Goal: Complete application form: Complete application form

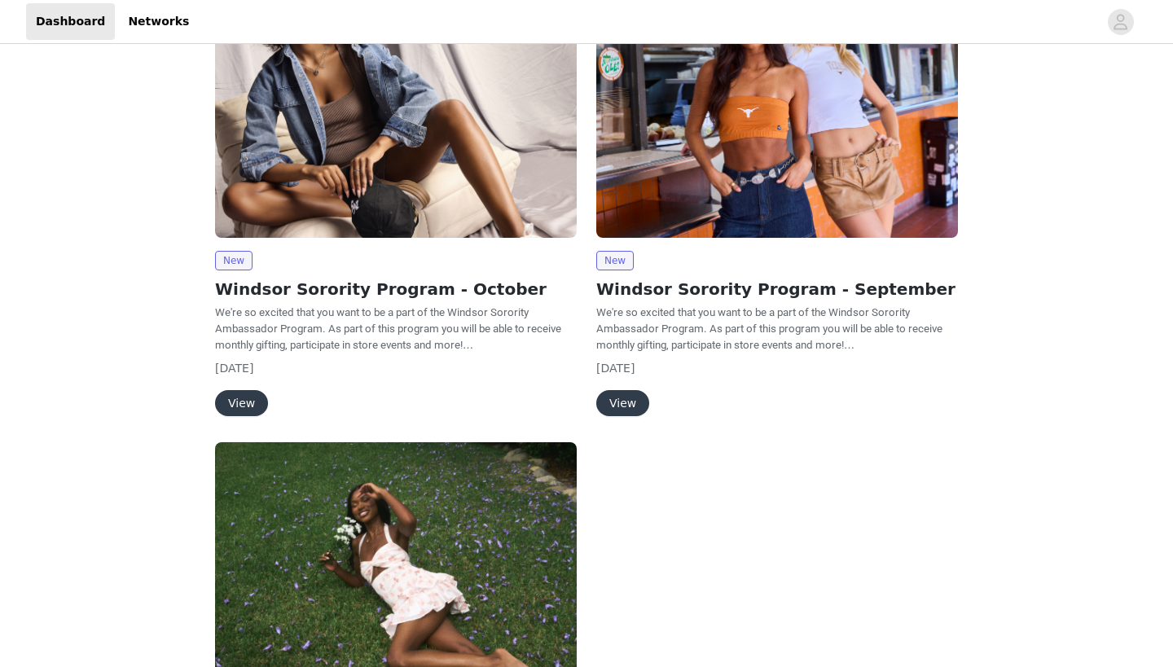
scroll to position [215, 0]
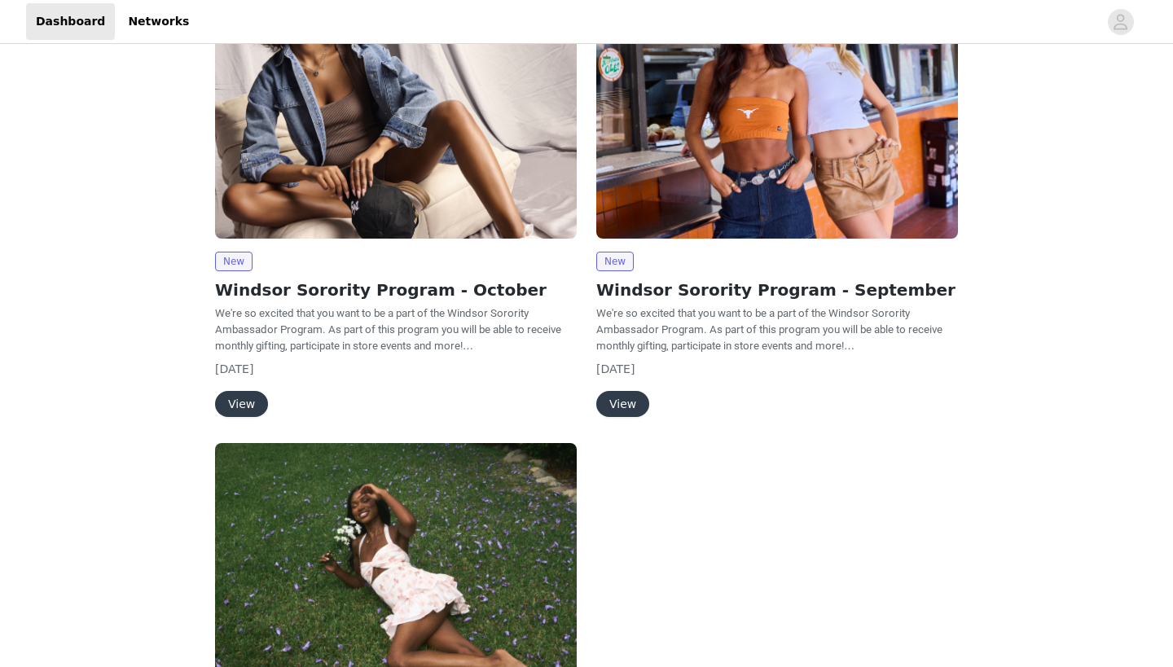
click at [248, 402] on button "View" at bounding box center [241, 404] width 53 height 26
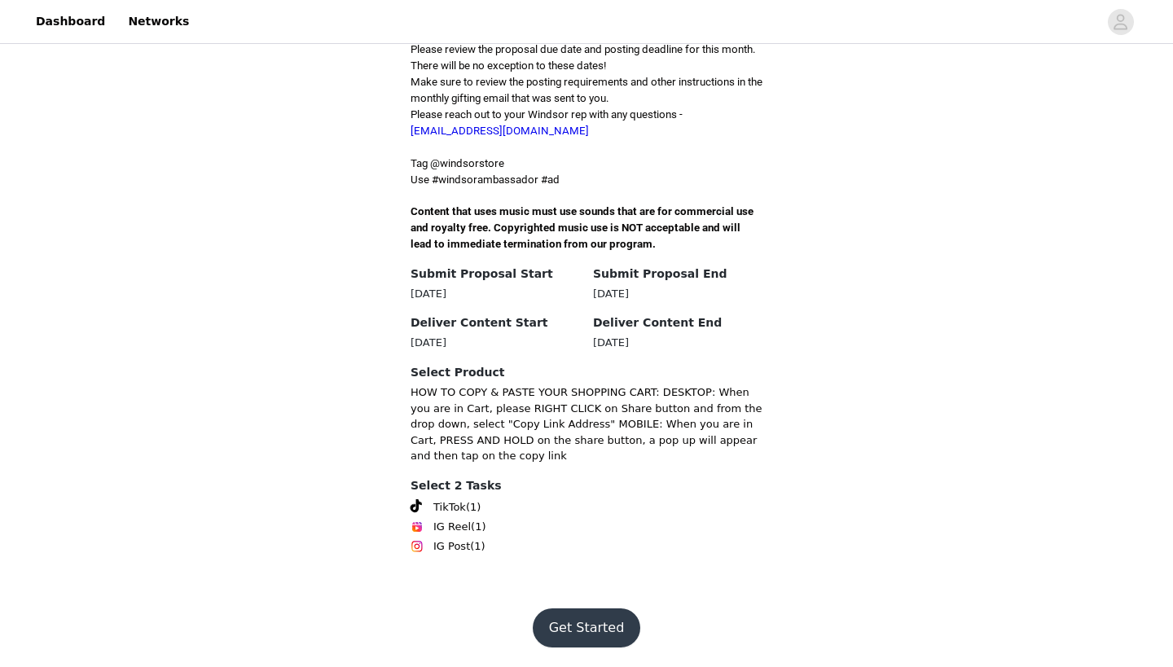
scroll to position [571, 0]
click at [597, 634] on button "Get Started" at bounding box center [587, 627] width 108 height 39
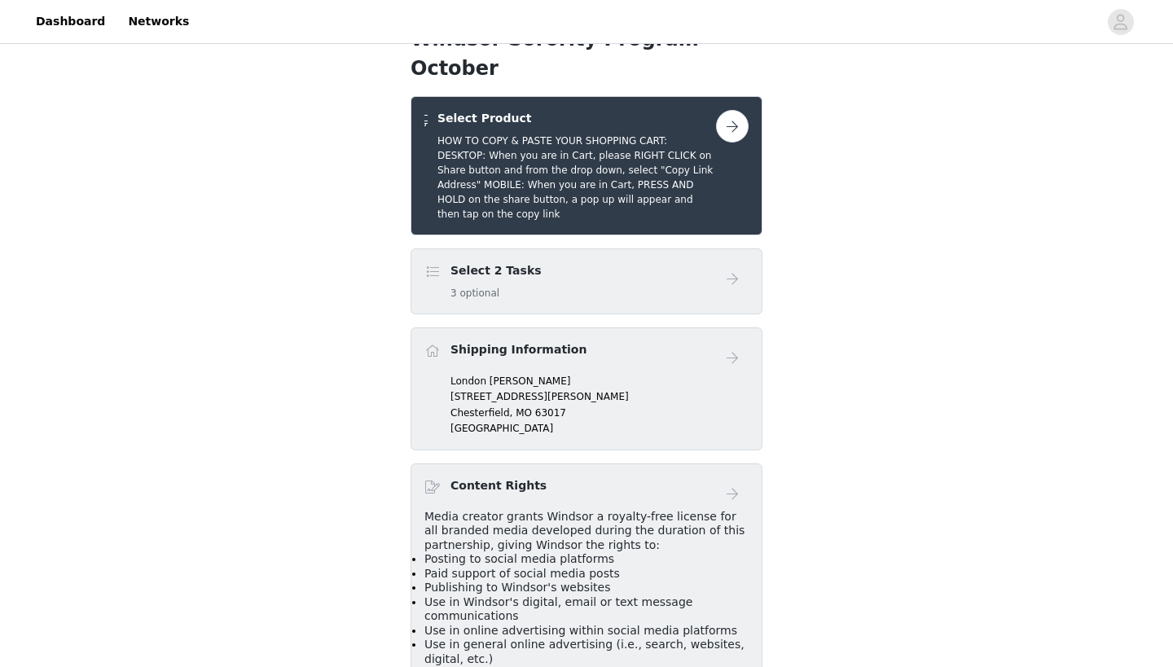
scroll to position [372, 0]
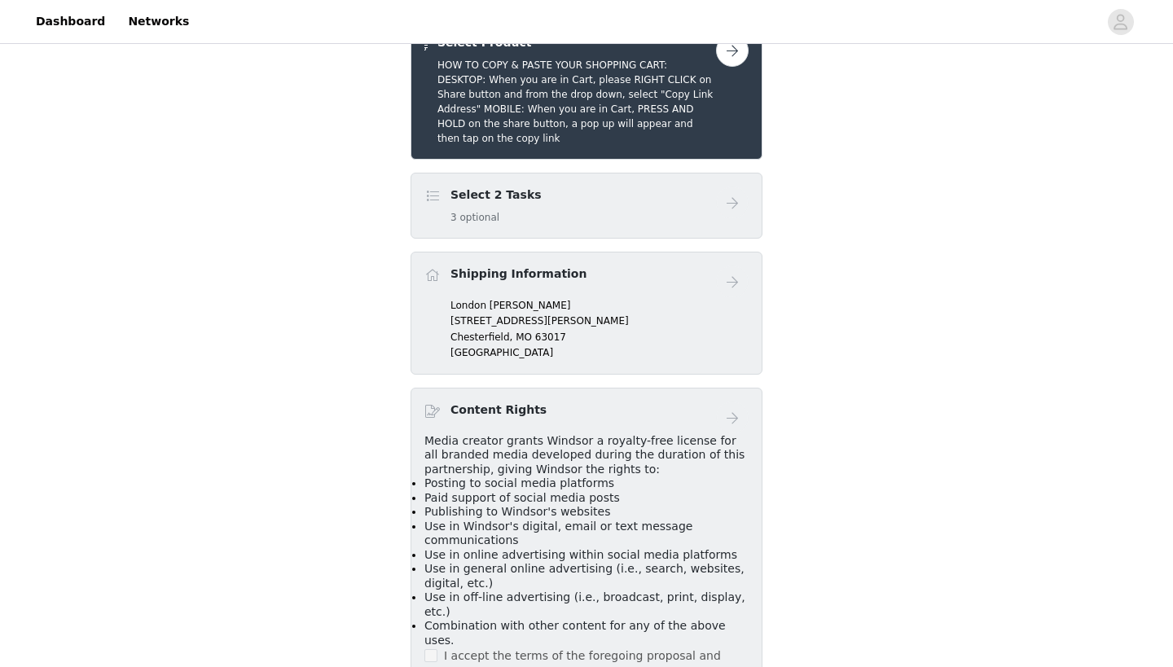
click at [617, 225] on div "Select 2 Tasks 3 optional" at bounding box center [570, 205] width 292 height 38
click at [467, 204] on h4 "Select 2 Tasks" at bounding box center [495, 194] width 91 height 17
click at [723, 67] on button "button" at bounding box center [732, 50] width 33 height 33
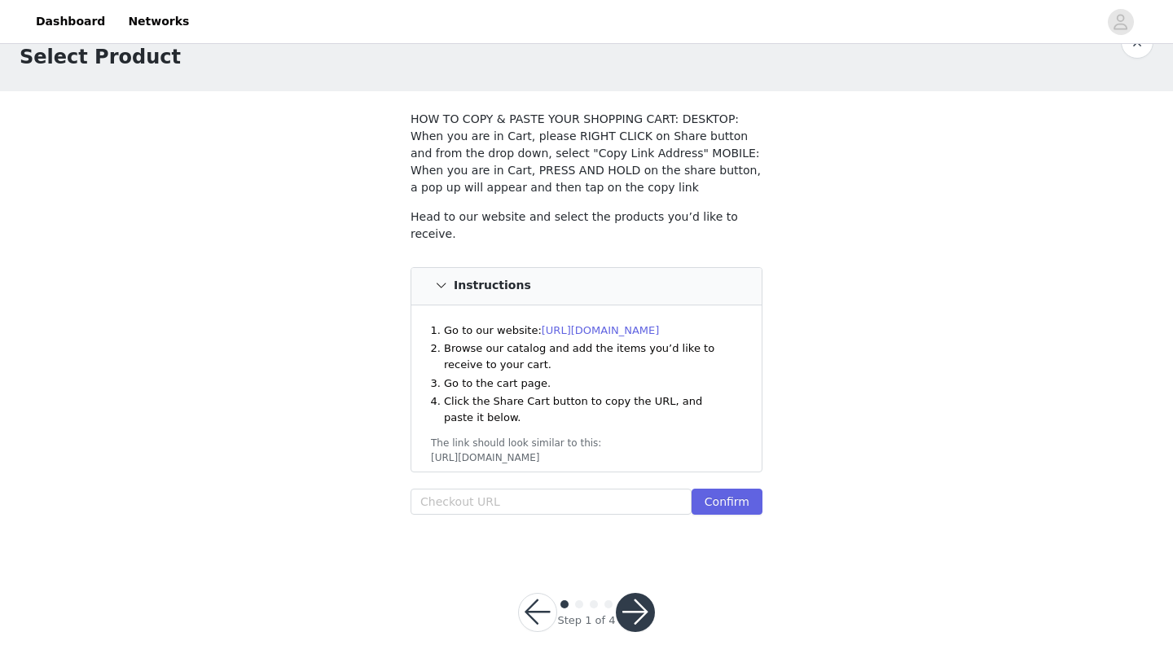
scroll to position [40, 0]
click at [553, 501] on input "text" at bounding box center [550, 502] width 281 height 26
paste input "[URL][DOMAIN_NAME]"
click at [721, 490] on button "Confirm" at bounding box center [726, 502] width 71 height 26
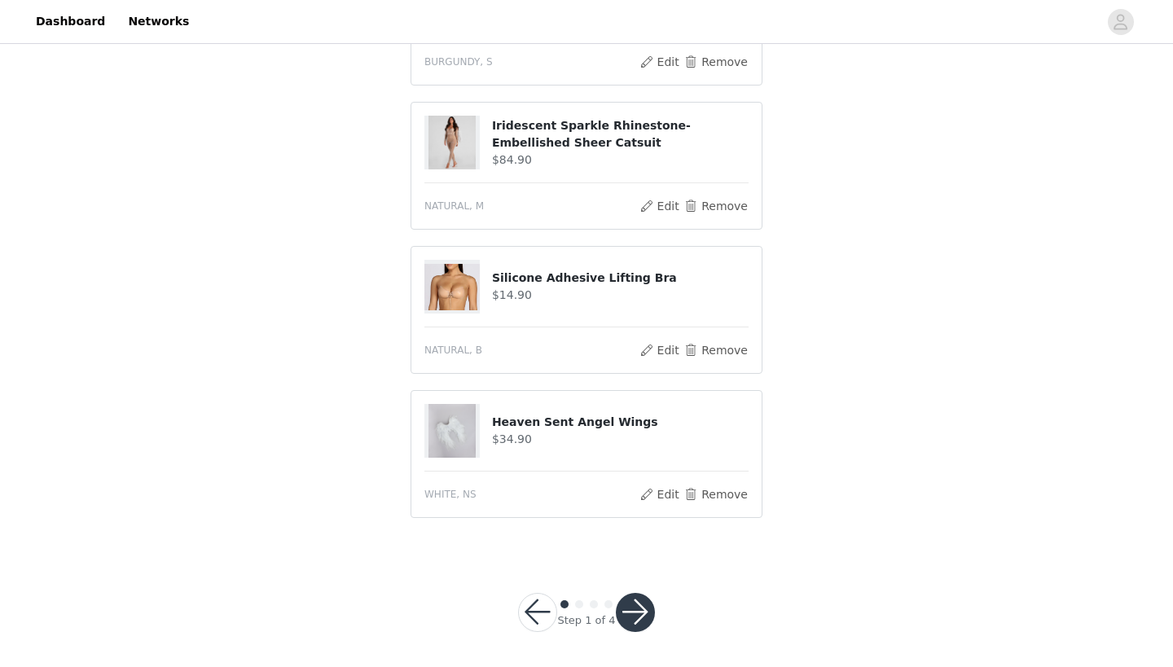
scroll to position [892, 0]
click at [651, 609] on button "button" at bounding box center [635, 613] width 39 height 39
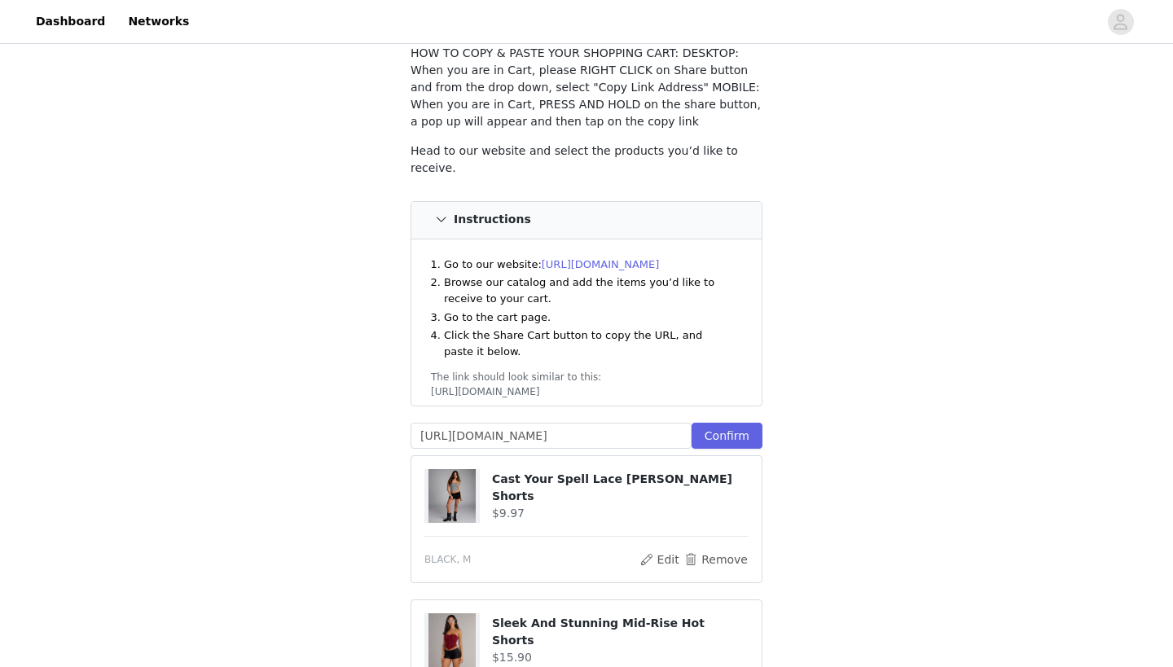
scroll to position [182, 0]
drag, startPoint x: 685, startPoint y: 419, endPoint x: 351, endPoint y: 417, distance: 333.9
click at [351, 417] on div "STEP 1 OF 4 Select Product The selected products exceed the total allowed price…" at bounding box center [586, 603] width 1173 height 1474
drag, startPoint x: 678, startPoint y: 421, endPoint x: 400, endPoint y: 421, distance: 277.7
click at [400, 421] on section "The selected products exceed the total allowed price. HOW TO COPY & PASTE YOUR …" at bounding box center [586, 645] width 391 height 1390
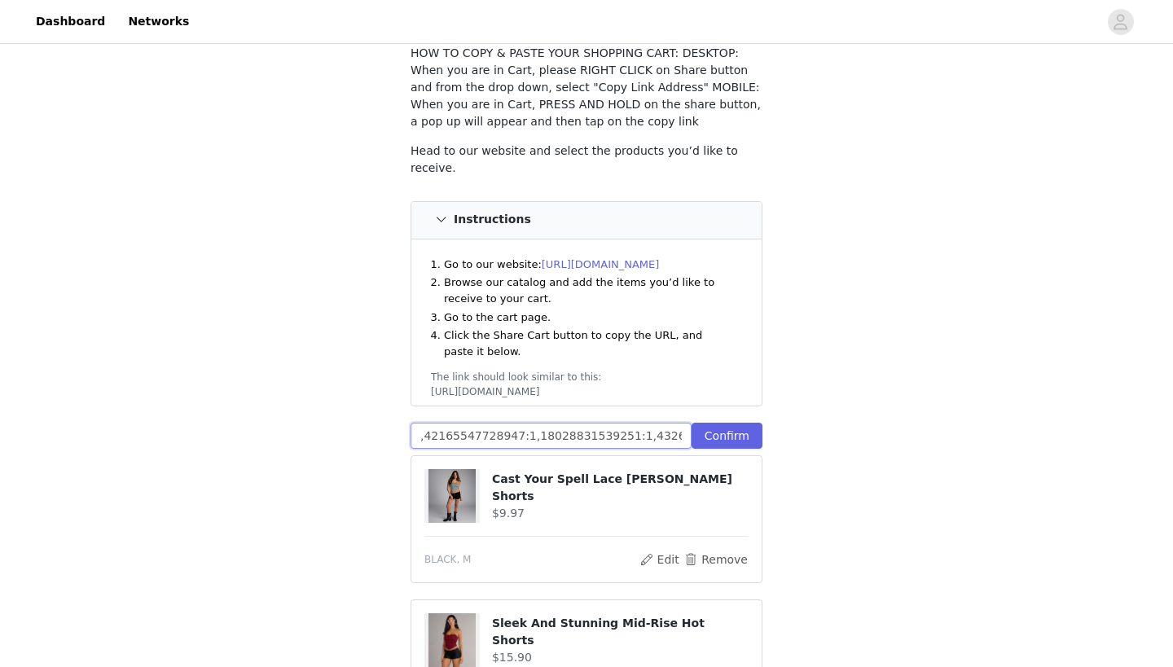
drag, startPoint x: 681, startPoint y: 416, endPoint x: 336, endPoint y: 416, distance: 345.3
click at [336, 416] on div "STEP 1 OF 4 Select Product The selected products exceed the total allowed price…" at bounding box center [586, 603] width 1173 height 1474
type input "850320947:1"
drag, startPoint x: 555, startPoint y: 418, endPoint x: 243, endPoint y: 418, distance: 312.7
click at [243, 418] on div "STEP 1 OF 4 Select Product The selected products exceed the total allowed price…" at bounding box center [586, 603] width 1173 height 1474
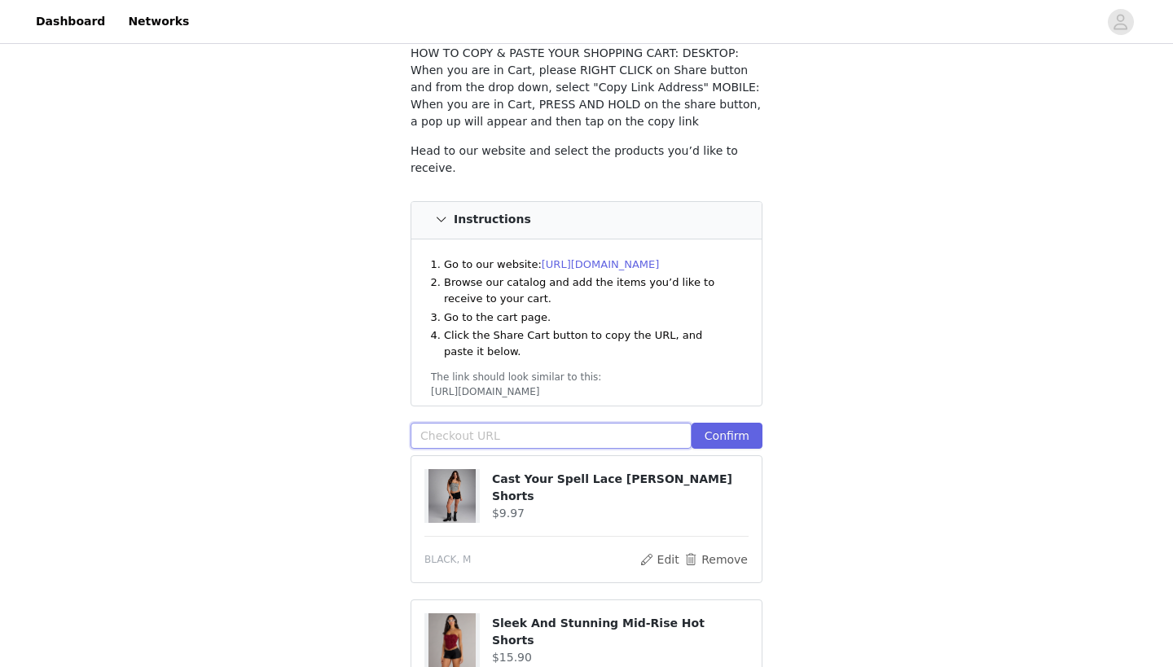
paste input "[URL][DOMAIN_NAME]"
type input "[URL][DOMAIN_NAME]"
click at [734, 423] on button "Confirm" at bounding box center [726, 436] width 71 height 26
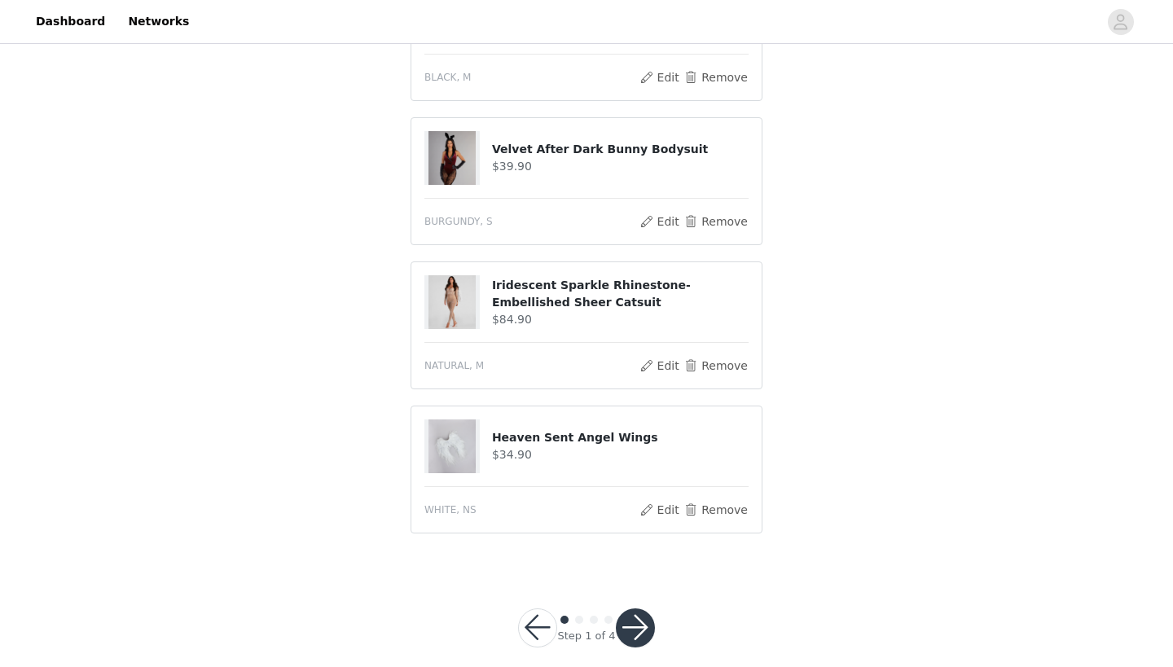
click at [634, 608] on button "button" at bounding box center [635, 627] width 39 height 39
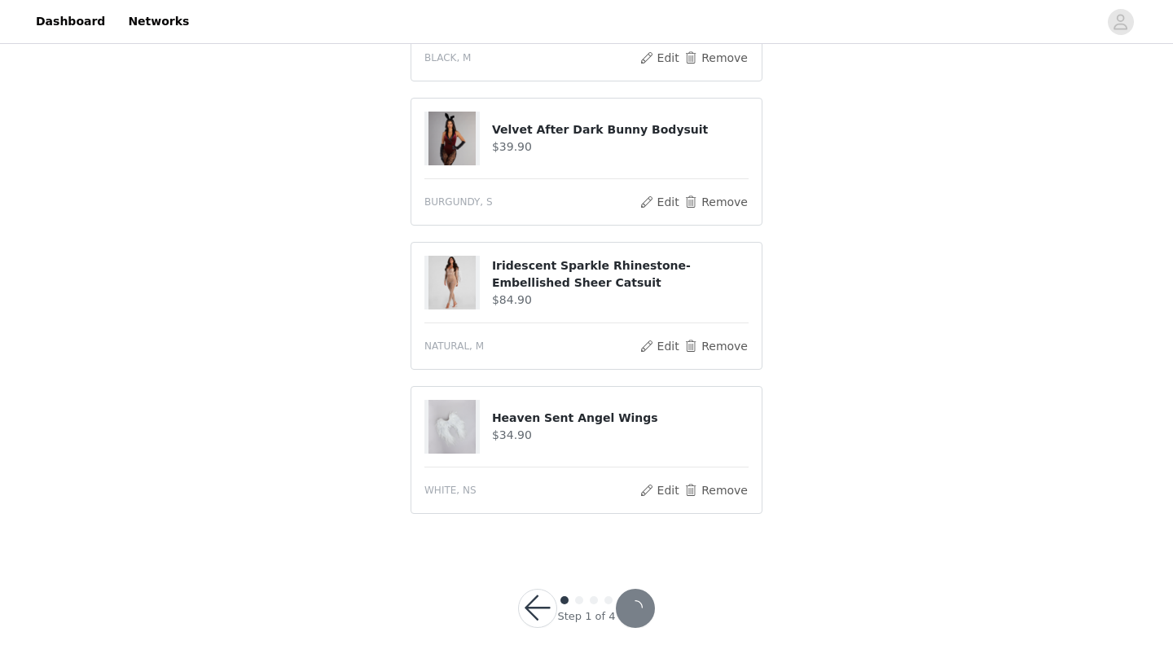
scroll to position [1036, 0]
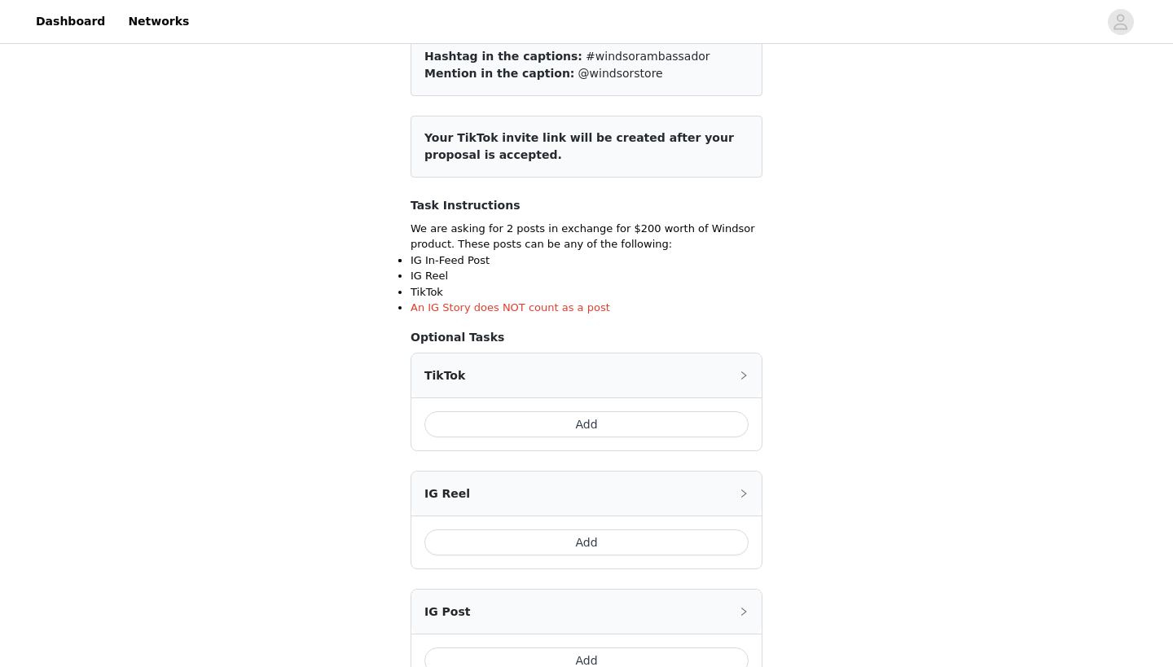
scroll to position [147, 0]
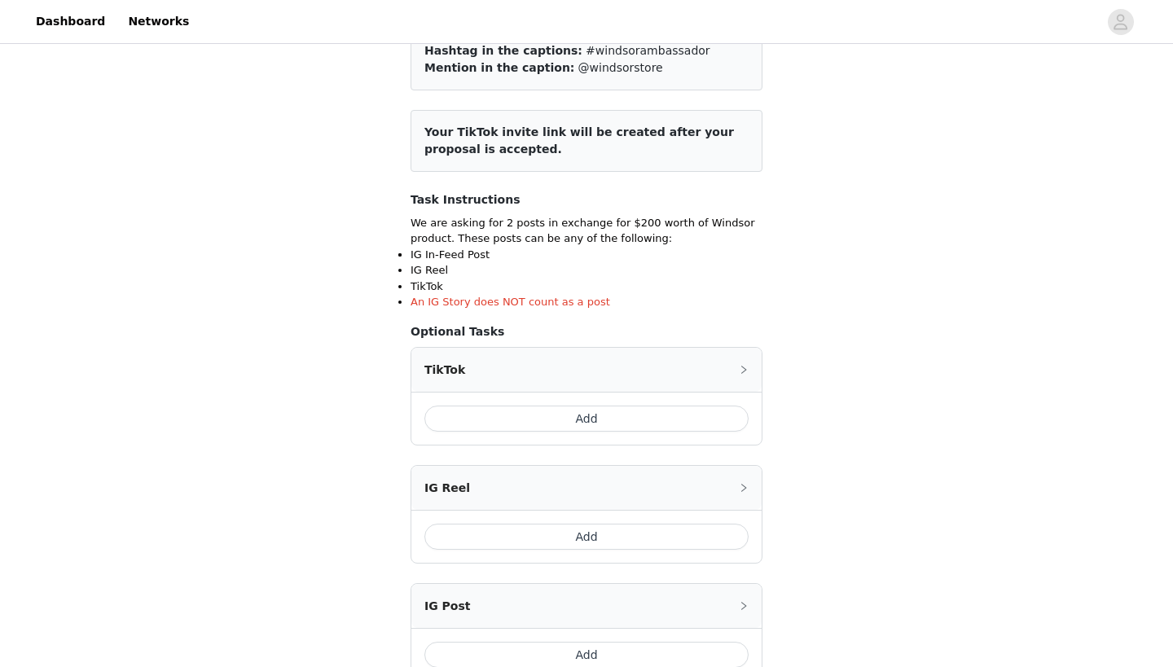
click at [595, 409] on button "Add" at bounding box center [586, 419] width 324 height 26
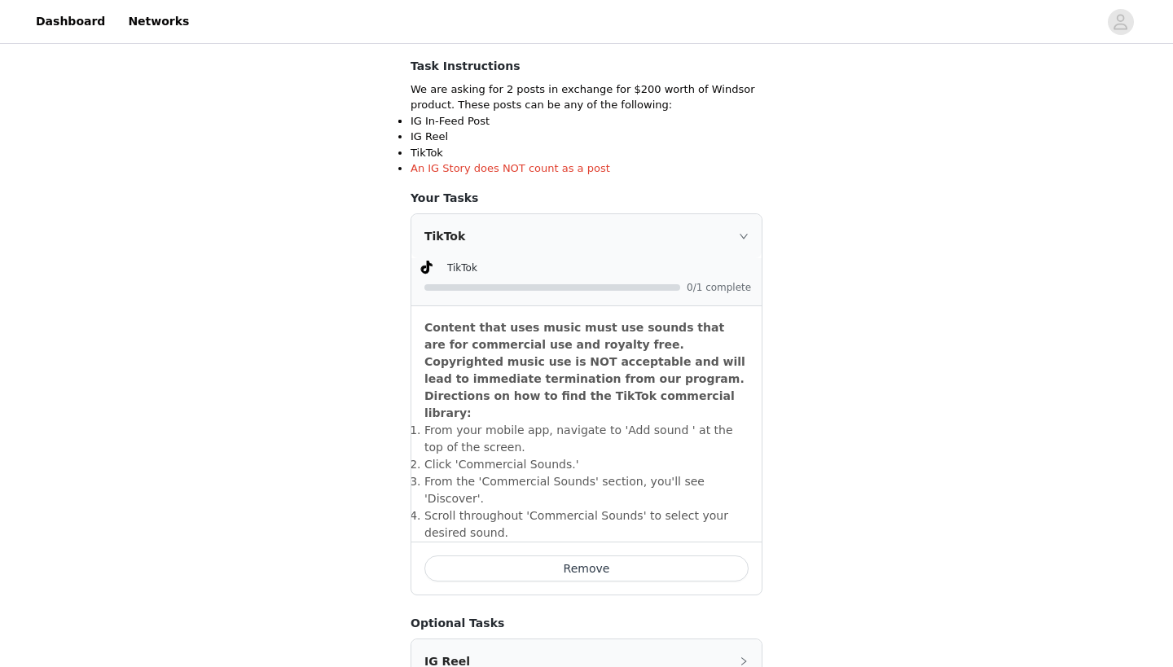
scroll to position [281, 0]
click at [745, 230] on icon "icon: right" at bounding box center [744, 235] width 10 height 10
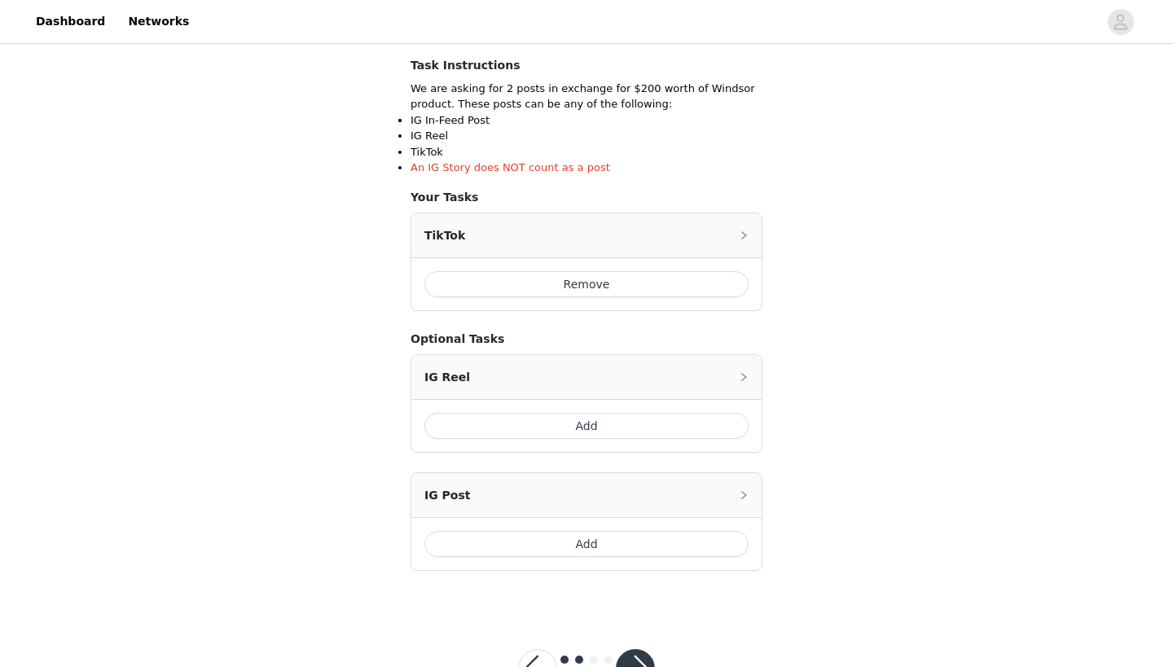
click at [639, 543] on button "Add" at bounding box center [586, 544] width 324 height 26
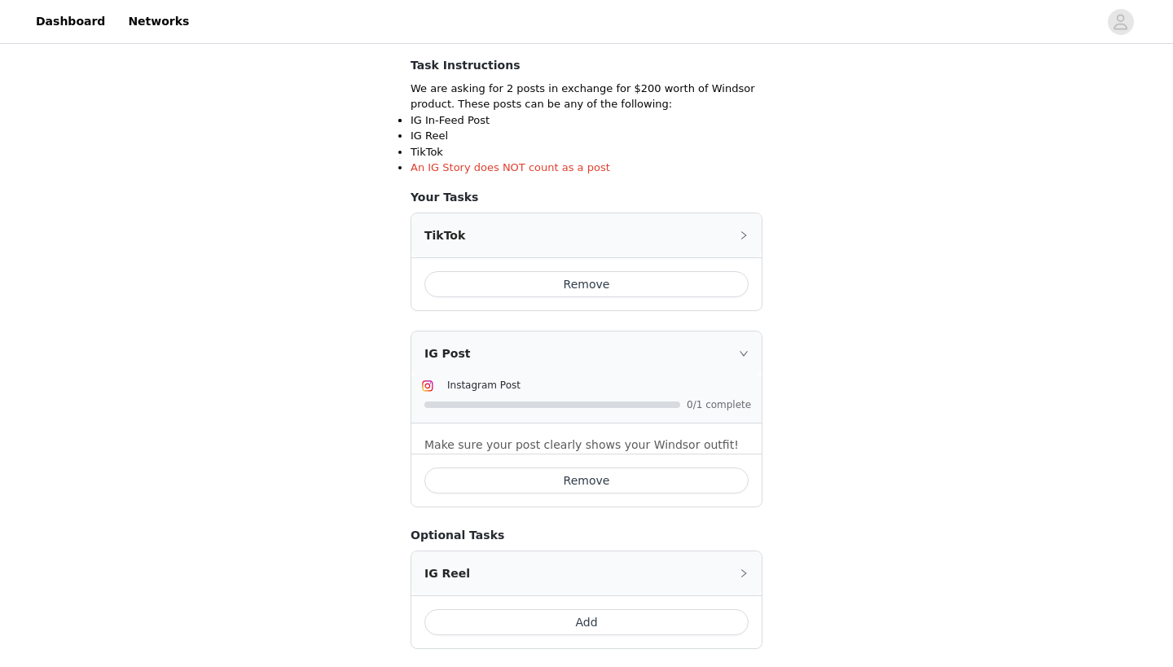
scroll to position [319, 0]
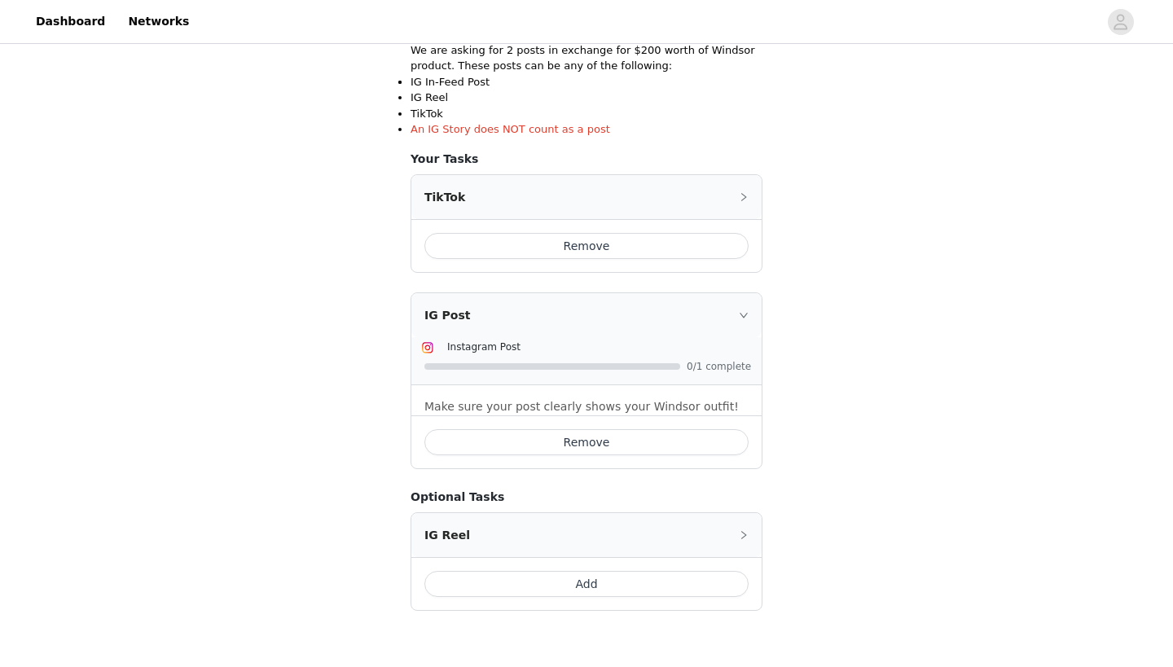
click at [743, 310] on icon "icon: right" at bounding box center [744, 315] width 10 height 10
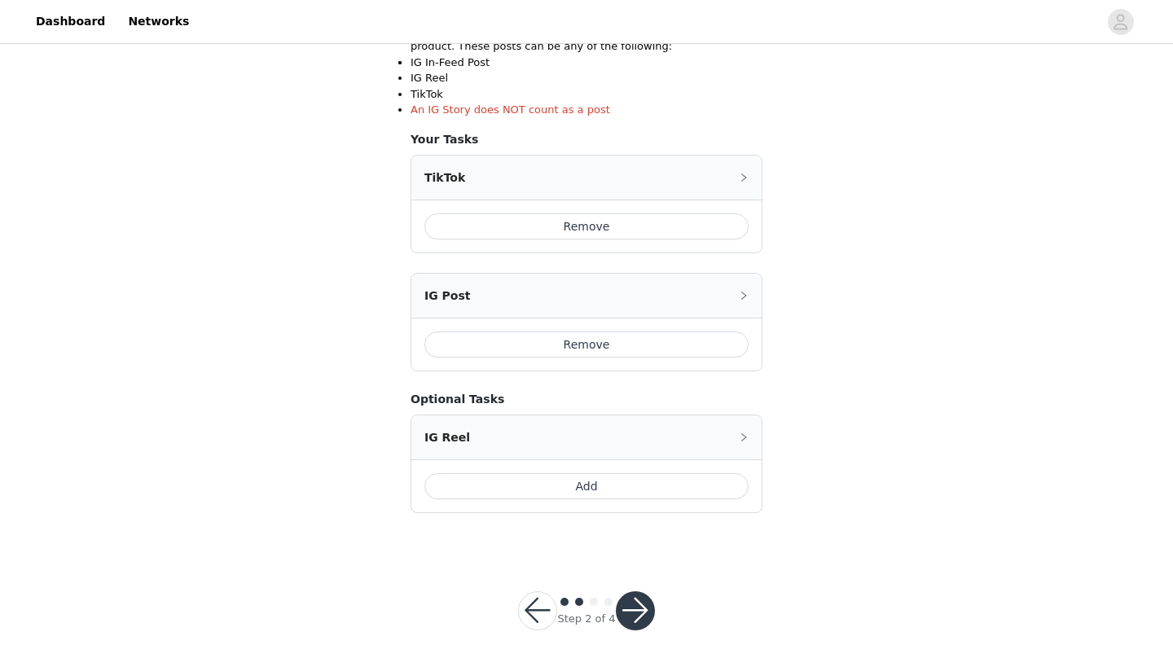
scroll to position [338, 0]
click at [630, 613] on button "button" at bounding box center [635, 611] width 39 height 39
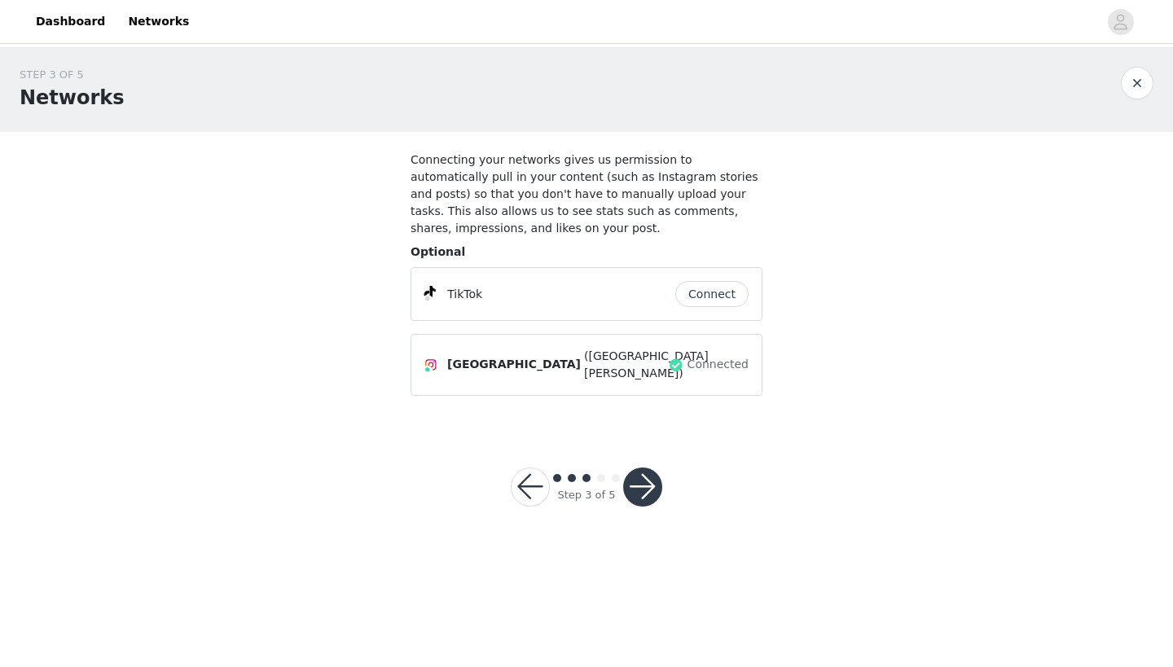
click at [718, 292] on button "Connect" at bounding box center [711, 294] width 73 height 26
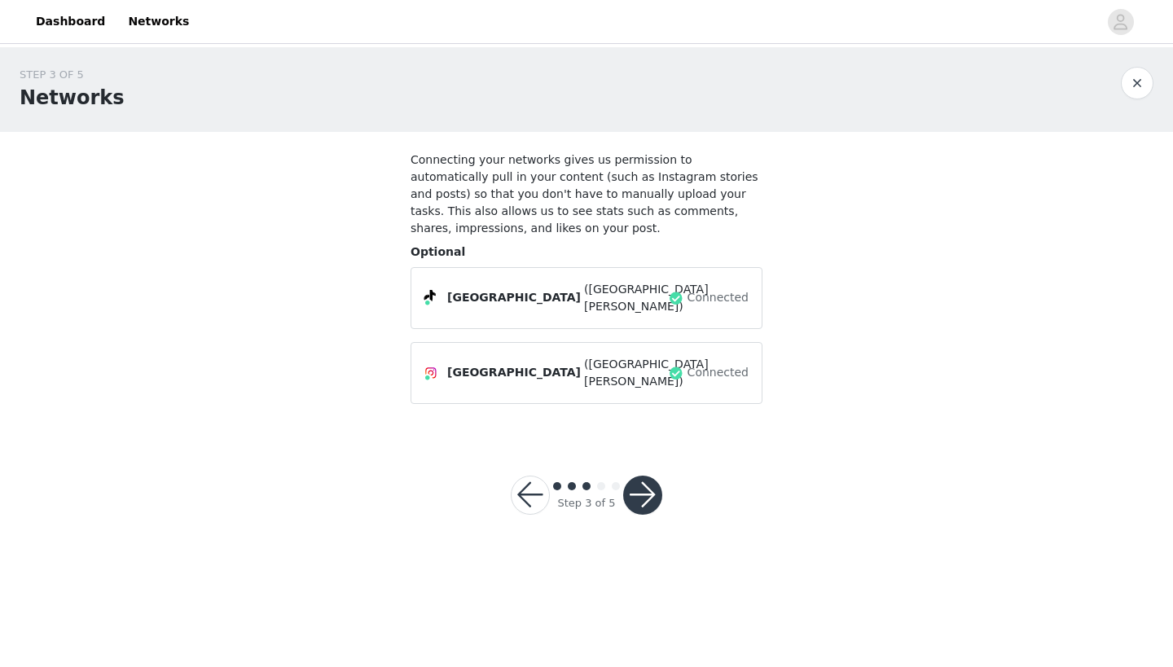
click at [647, 478] on button "button" at bounding box center [642, 495] width 39 height 39
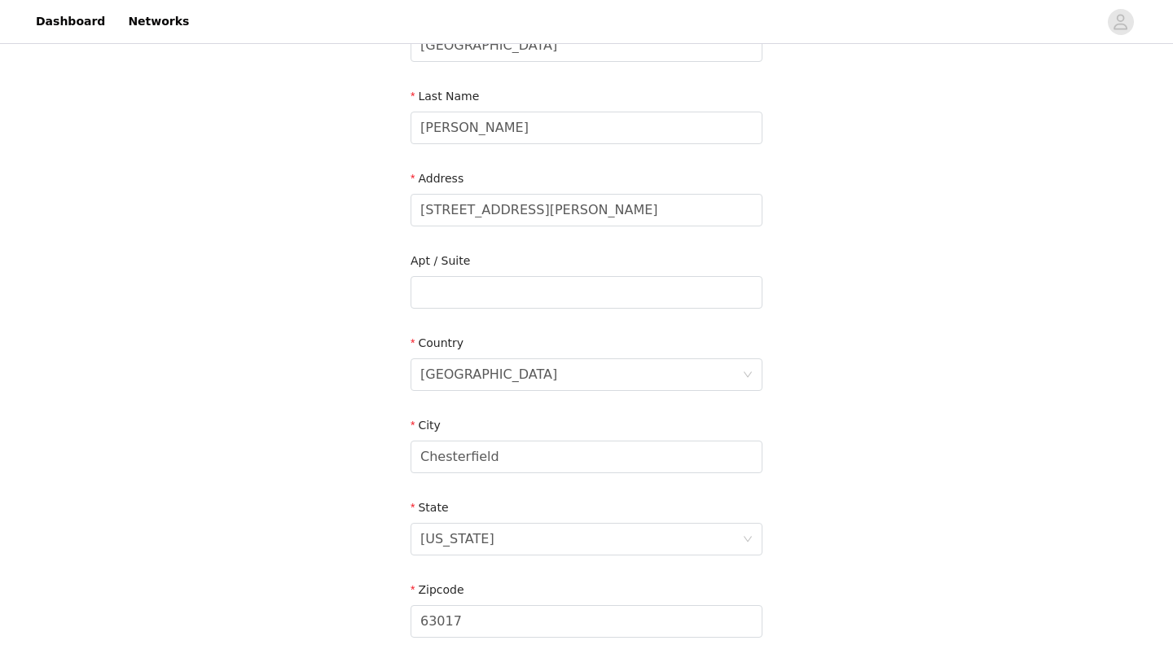
scroll to position [238, 0]
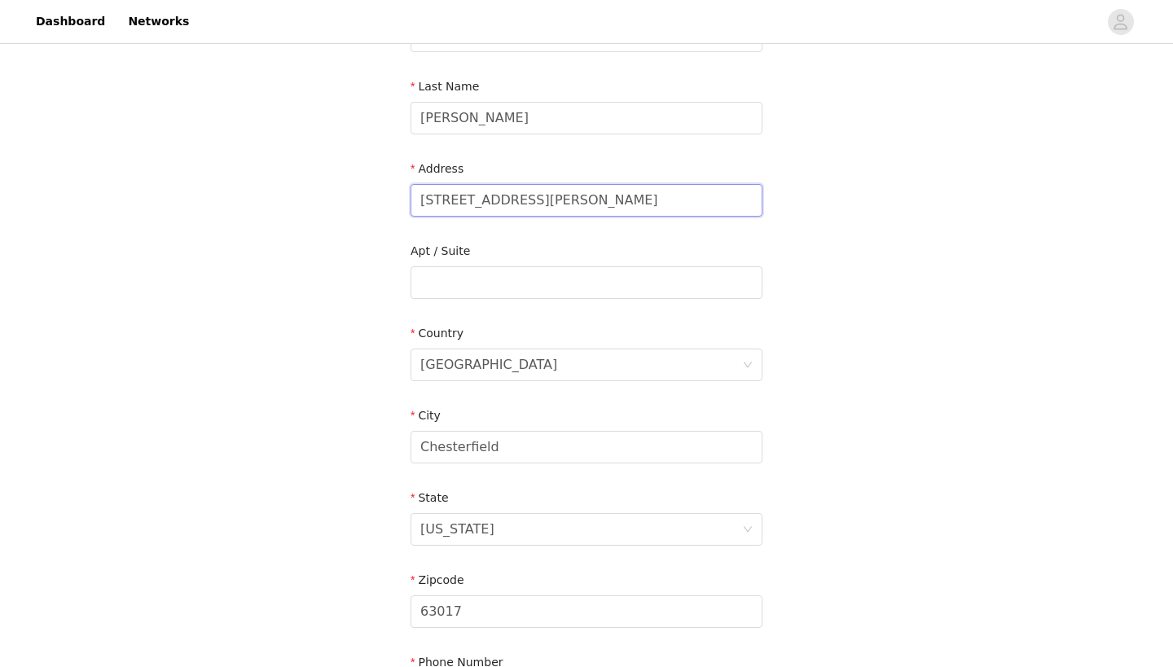
drag, startPoint x: 559, startPoint y: 200, endPoint x: 264, endPoint y: 182, distance: 295.3
type input "[STREET_ADDRESS]"
click at [476, 287] on input "text" at bounding box center [586, 282] width 352 height 33
type input "R"
type input "a"
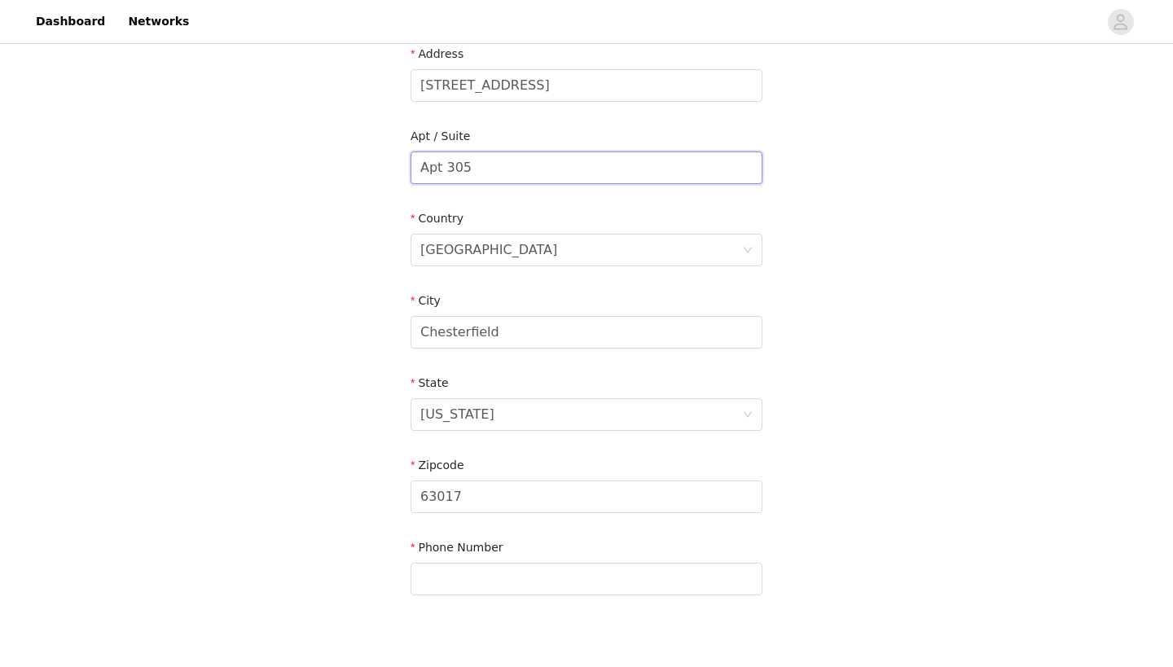
scroll to position [366, 0]
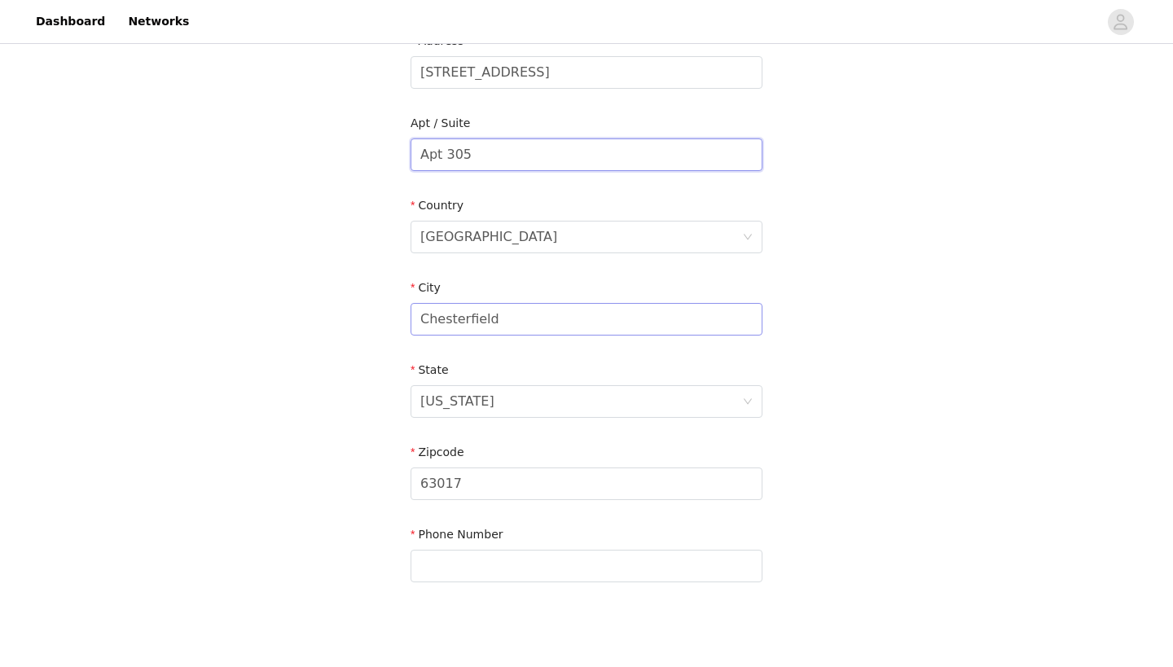
type input "Apt 305"
drag, startPoint x: 533, startPoint y: 323, endPoint x: 382, endPoint y: 323, distance: 150.7
type input "Columbia"
type input "65201"
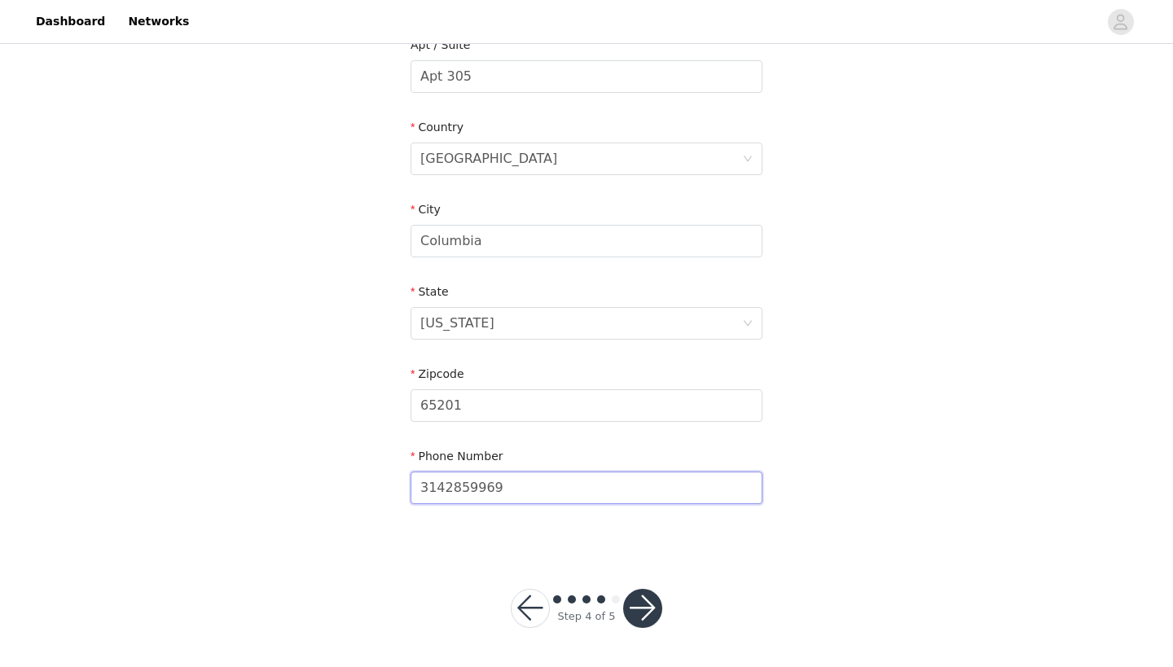
scroll to position [443, 0]
type input "3142859969"
click at [642, 596] on button "button" at bounding box center [642, 609] width 39 height 39
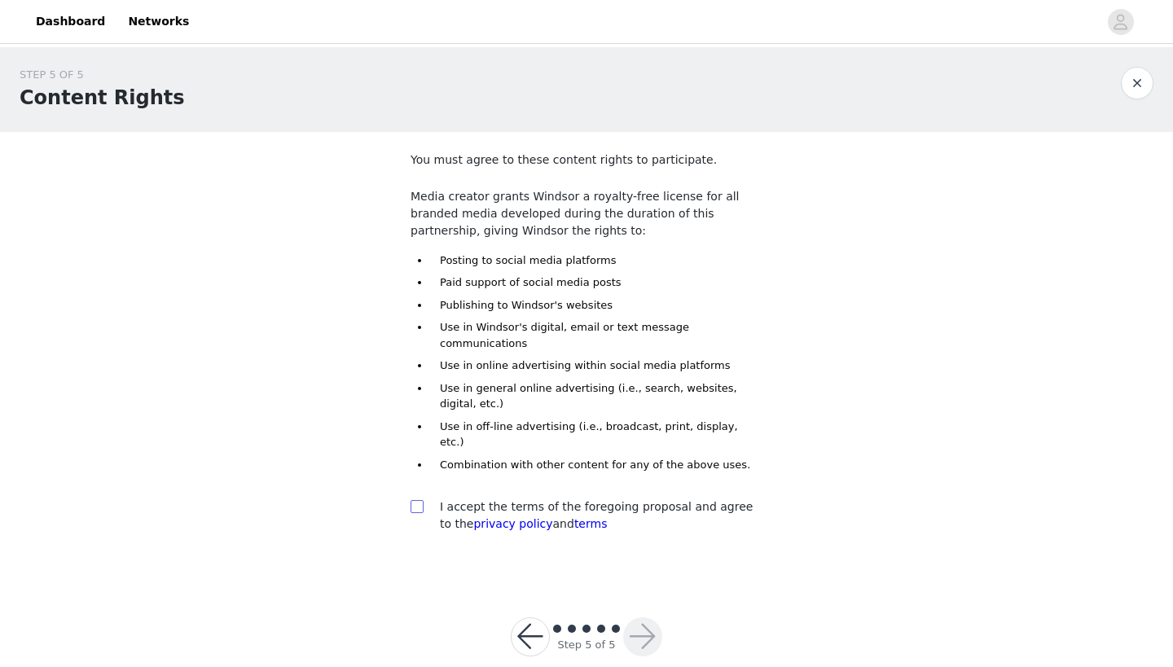
click at [415, 500] on input "checkbox" at bounding box center [415, 505] width 11 height 11
checkbox input "true"
click at [647, 617] on button "button" at bounding box center [642, 636] width 39 height 39
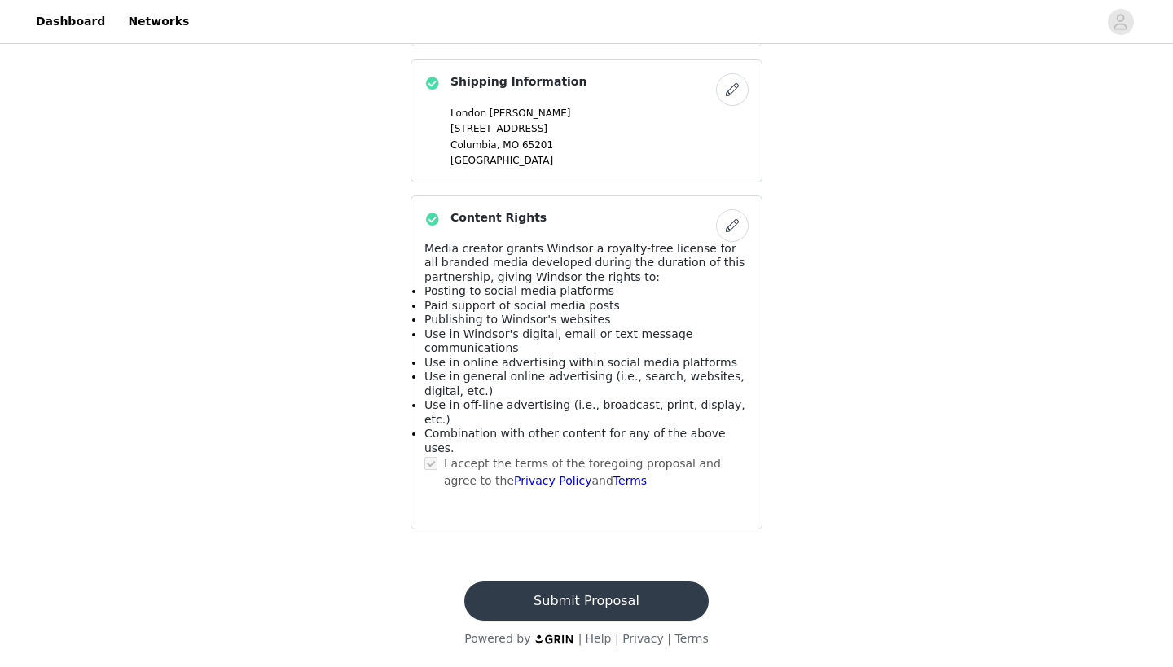
scroll to position [1219, 0]
click at [661, 597] on button "Submit Proposal" at bounding box center [585, 600] width 243 height 39
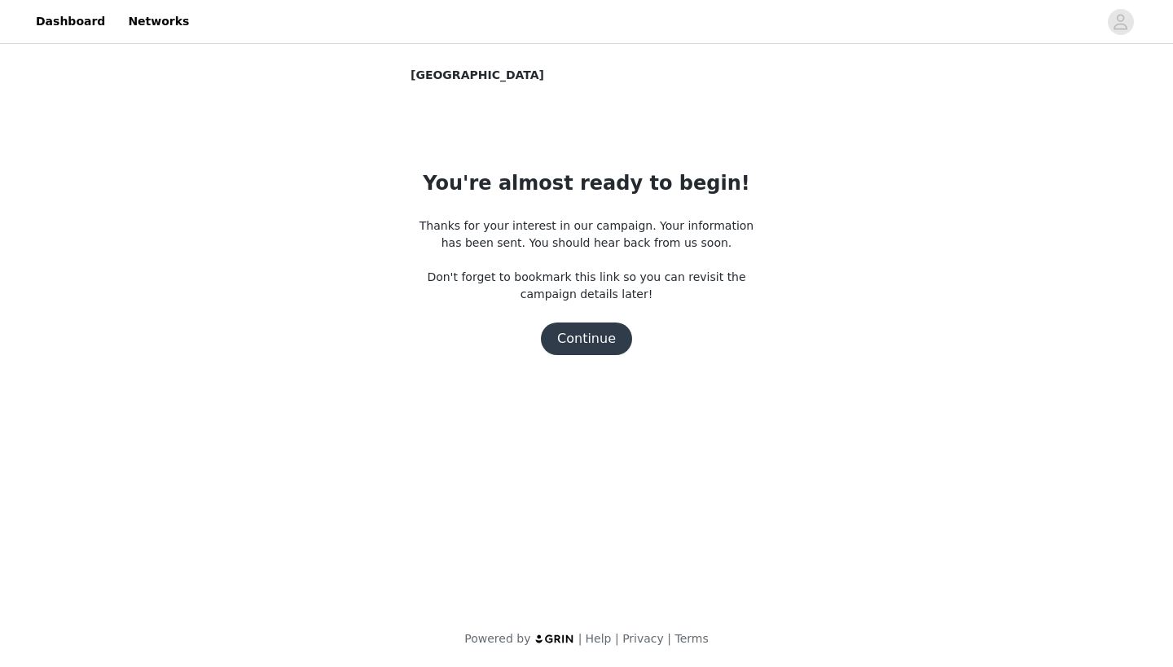
scroll to position [0, 0]
click at [598, 344] on button "Continue" at bounding box center [586, 338] width 91 height 33
